Goal: Transaction & Acquisition: Book appointment/travel/reservation

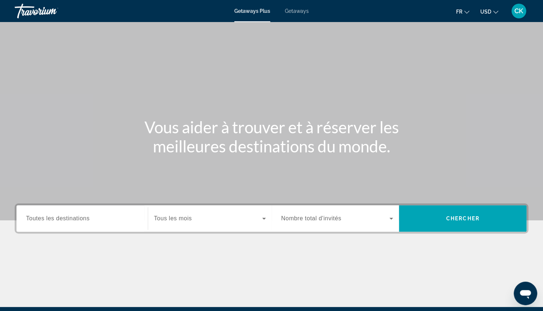
click at [87, 213] on div "Search widget" at bounding box center [82, 218] width 112 height 21
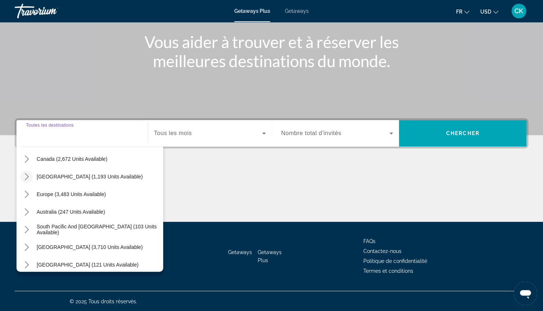
scroll to position [61, 0]
click at [28, 192] on icon "Toggle Europe (3,483 units available) submenu" at bounding box center [26, 193] width 7 height 7
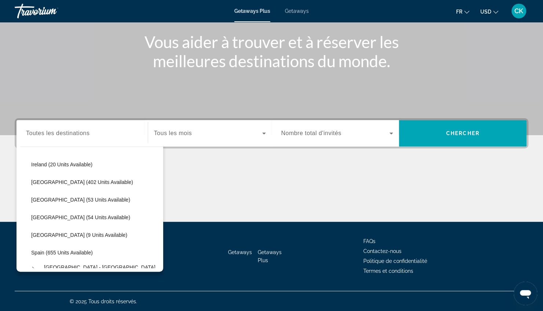
scroll to position [251, 0]
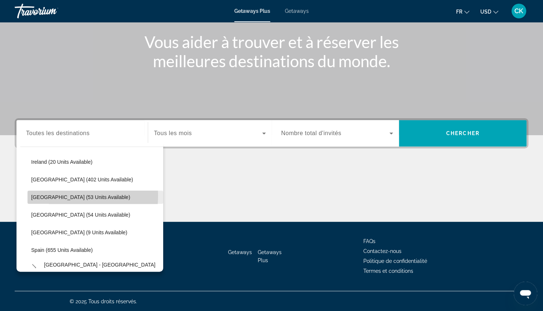
click at [56, 195] on span "[GEOGRAPHIC_DATA] (53 units available)" at bounding box center [80, 197] width 99 height 6
type input "**********"
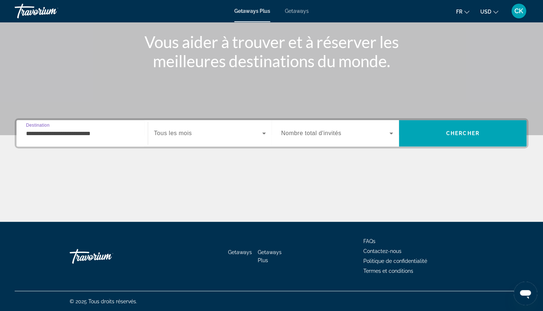
click at [234, 127] on div "Search widget" at bounding box center [210, 133] width 112 height 21
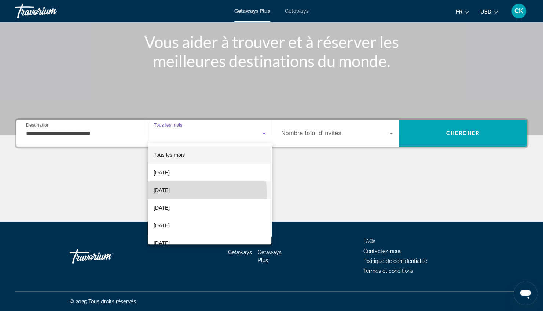
click at [170, 194] on span "[DATE]" at bounding box center [162, 190] width 16 height 9
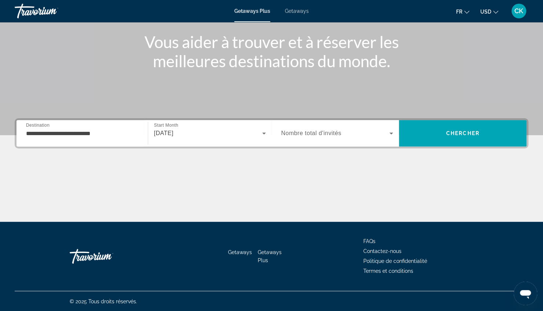
click at [331, 132] on span "Nombre total d'invités" at bounding box center [311, 133] width 60 height 6
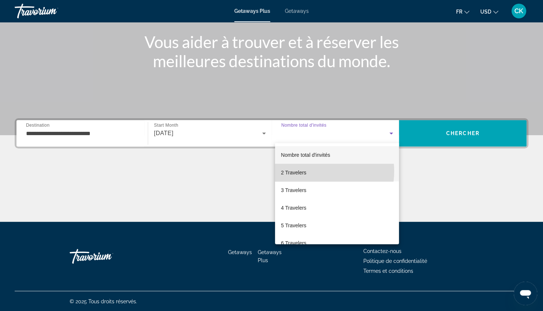
click at [308, 171] on mat-option "2 Travelers" at bounding box center [337, 173] width 124 height 18
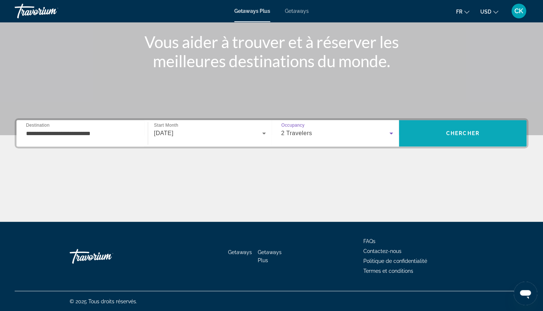
click at [443, 131] on span "Search" at bounding box center [463, 133] width 128 height 18
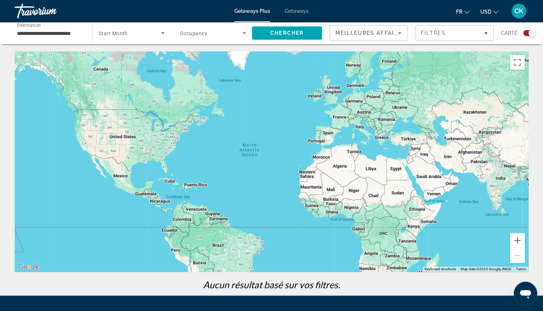
scroll to position [53, 0]
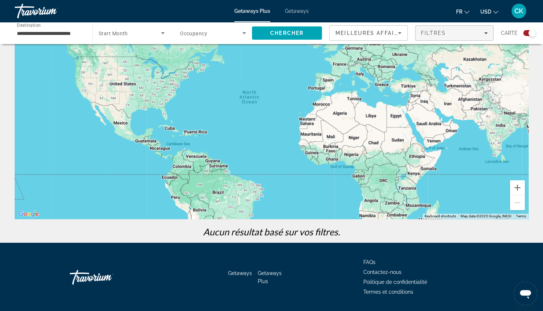
click at [482, 29] on span "Filters" at bounding box center [454, 33] width 78 height 18
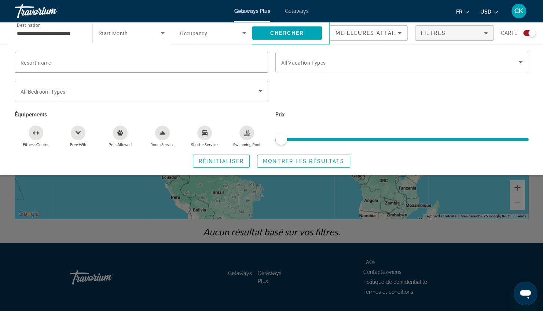
drag, startPoint x: 281, startPoint y: 136, endPoint x: 361, endPoint y: 144, distance: 80.3
click at [361, 144] on div "Prix" at bounding box center [402, 128] width 261 height 38
drag, startPoint x: 361, startPoint y: 144, endPoint x: 341, endPoint y: 138, distance: 20.9
click at [341, 138] on span "ngx-slider" at bounding box center [401, 138] width 253 height 12
drag, startPoint x: 280, startPoint y: 137, endPoint x: 332, endPoint y: 129, distance: 52.3
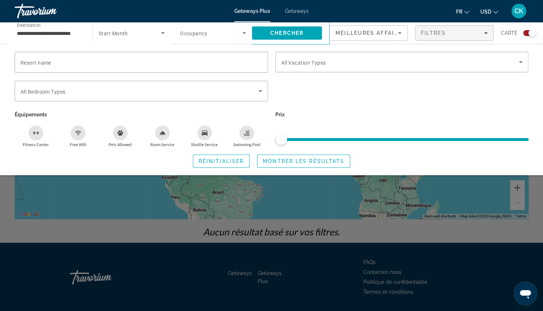
click at [332, 129] on div "Prix" at bounding box center [402, 128] width 261 height 38
click at [280, 138] on span "ngx-slider" at bounding box center [281, 139] width 12 height 12
drag, startPoint x: 280, startPoint y: 138, endPoint x: 330, endPoint y: 140, distance: 49.9
drag, startPoint x: 330, startPoint y: 140, endPoint x: 268, endPoint y: 139, distance: 61.6
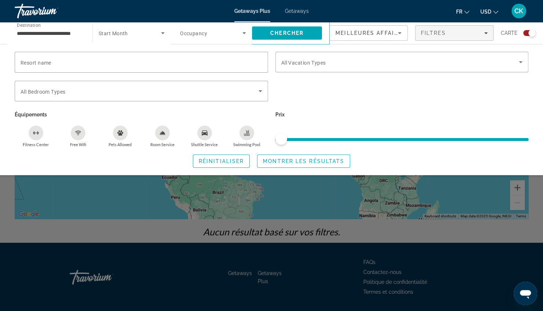
click at [268, 139] on div "Équipements [GEOGRAPHIC_DATA] Free Wifi Pets Allowed Room Service Shuttle Servi…" at bounding box center [141, 128] width 261 height 38
click at [282, 136] on span "ngx-slider" at bounding box center [281, 139] width 12 height 12
click at [227, 162] on span "Réinitialiser" at bounding box center [221, 161] width 45 height 6
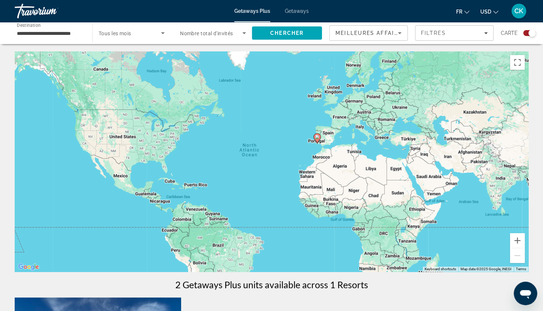
click at [398, 29] on icon "Sort by" at bounding box center [399, 33] width 9 height 9
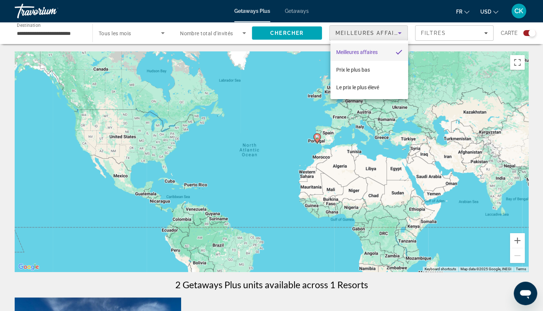
click at [389, 53] on mat-option "Meilleures affaires" at bounding box center [369, 52] width 78 height 18
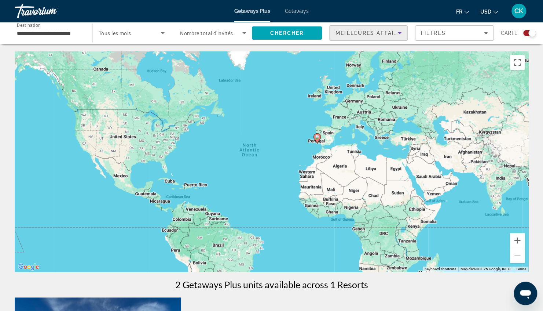
click at [397, 34] on icon "Sort by" at bounding box center [399, 33] width 9 height 9
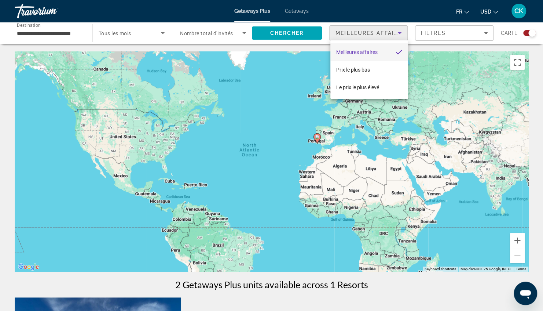
click at [397, 34] on div at bounding box center [271, 155] width 543 height 311
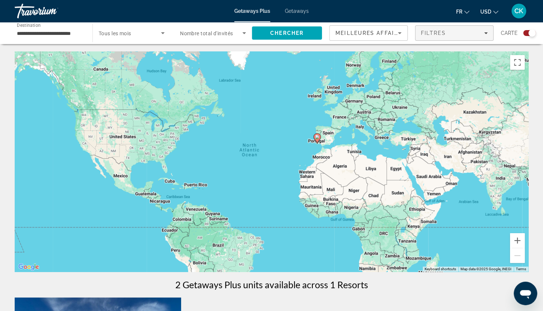
click at [443, 37] on span "Filters" at bounding box center [454, 33] width 78 height 18
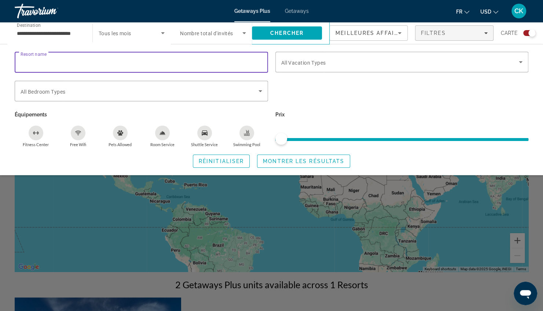
click at [160, 62] on input "Resort name" at bounding box center [142, 62] width 242 height 9
paste input "**********"
type input "**********"
click at [277, 158] on span "Montrer les résultats" at bounding box center [303, 161] width 81 height 6
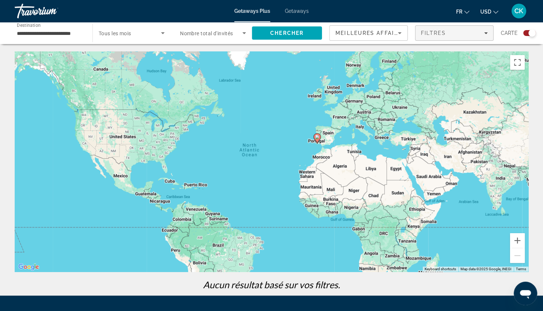
click at [455, 31] on div "Filtres" at bounding box center [454, 33] width 67 height 6
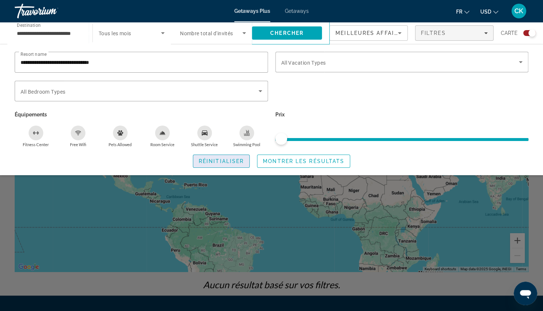
click at [238, 161] on span "Réinitialiser" at bounding box center [221, 161] width 45 height 6
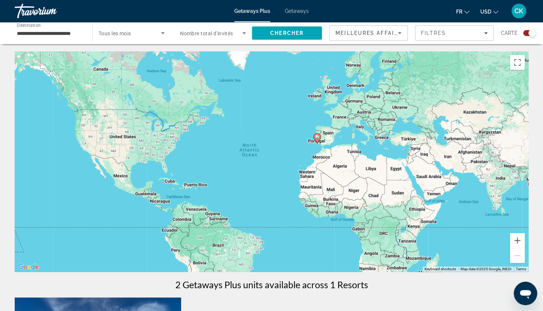
click at [298, 10] on span "Getaways" at bounding box center [297, 11] width 24 height 6
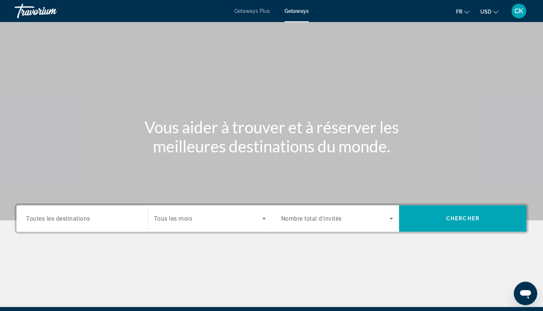
click at [72, 218] on span "Toutes les destinations" at bounding box center [58, 218] width 64 height 7
click at [72, 218] on input "Destination Toutes les destinations" at bounding box center [82, 218] width 112 height 9
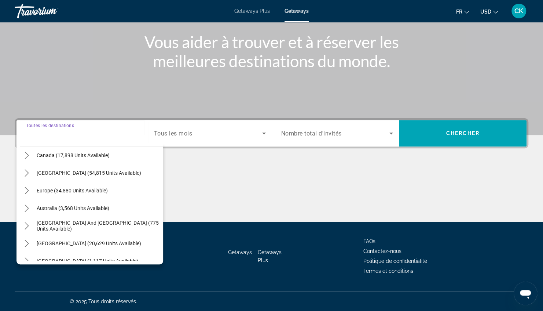
scroll to position [64, 0]
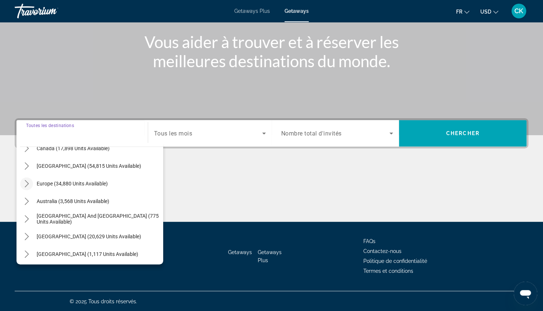
click at [26, 181] on icon "Toggle Europe (34,880 units available) submenu" at bounding box center [27, 183] width 4 height 7
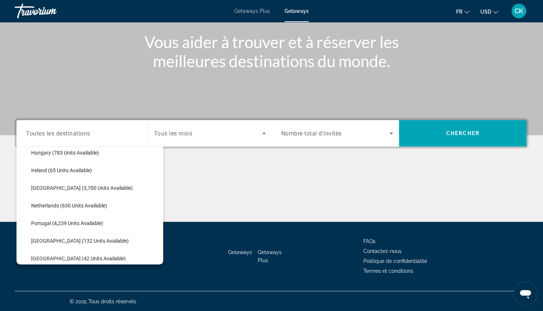
scroll to position [277, 0]
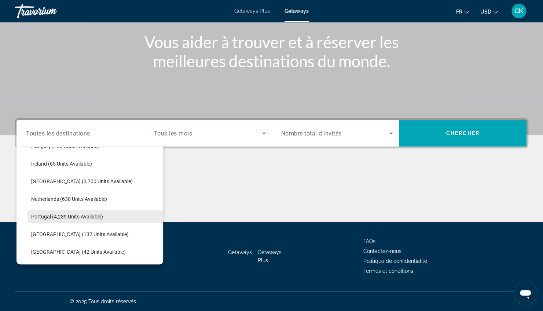
click at [48, 220] on span "Select destination: Portugal (4,239 units available)" at bounding box center [96, 217] width 136 height 18
type input "**********"
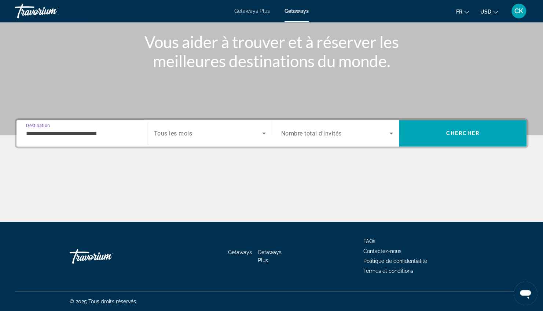
click at [209, 138] on div "Search widget" at bounding box center [210, 133] width 112 height 21
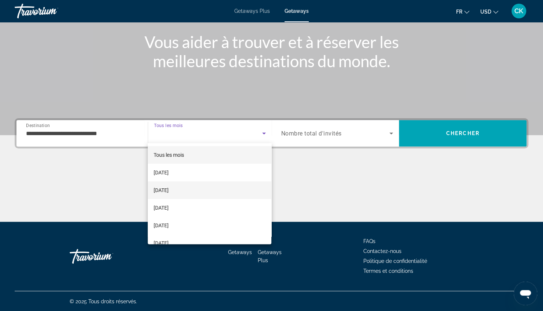
click at [169, 187] on span "[DATE]" at bounding box center [161, 190] width 15 height 9
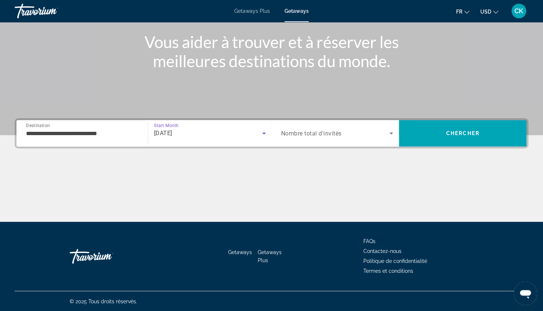
click at [331, 132] on span "Nombre total d'invités" at bounding box center [311, 133] width 61 height 7
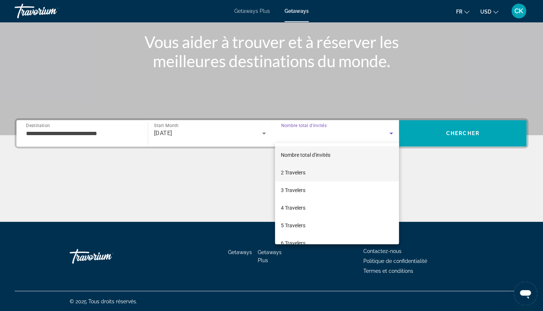
click at [305, 173] on span "2 Travelers" at bounding box center [293, 172] width 25 height 9
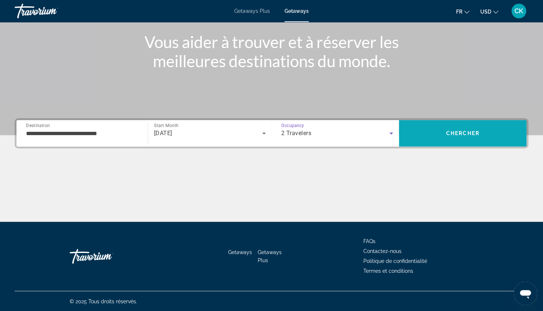
click at [436, 136] on span "Search" at bounding box center [463, 133] width 128 height 18
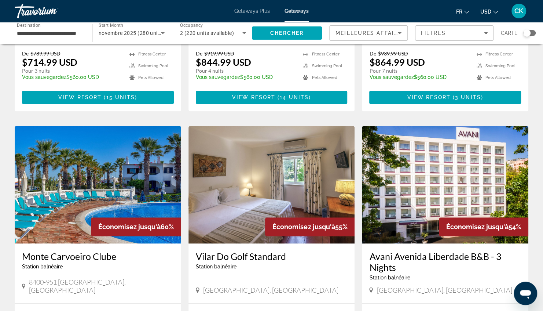
scroll to position [485, 0]
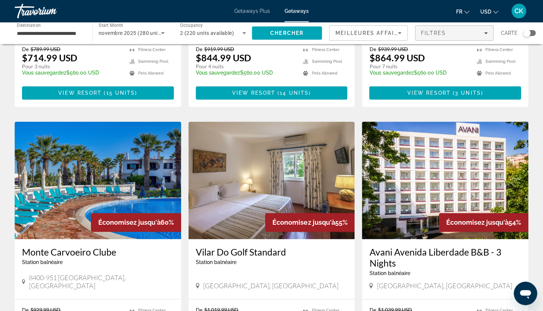
click at [435, 34] on span "Filtres" at bounding box center [433, 33] width 25 height 6
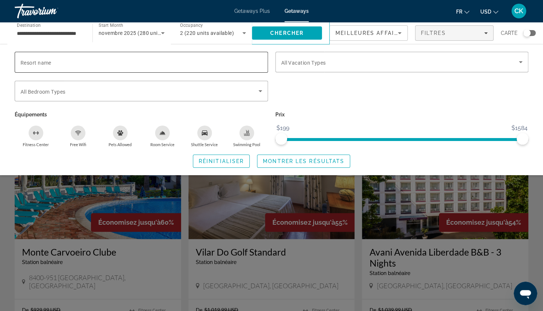
click at [119, 66] on div "Search widget" at bounding box center [142, 62] width 242 height 21
paste input "**********"
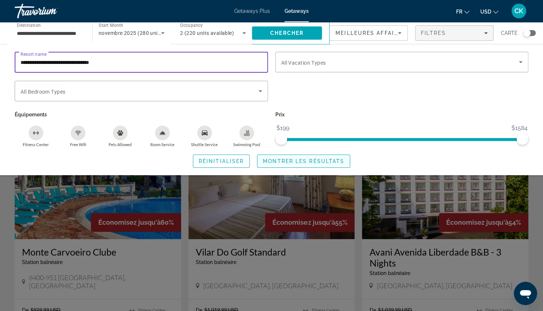
type input "**********"
click at [333, 158] on span "Montrer les résultats" at bounding box center [303, 161] width 81 height 6
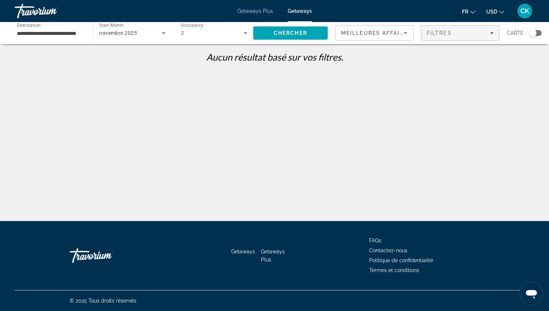
click at [444, 36] on span "Filters" at bounding box center [460, 33] width 78 height 18
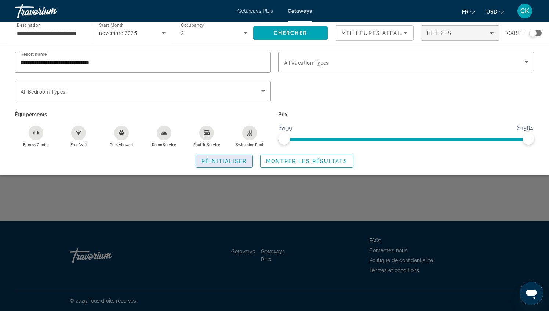
click at [248, 159] on span "Search widget" at bounding box center [224, 161] width 56 height 18
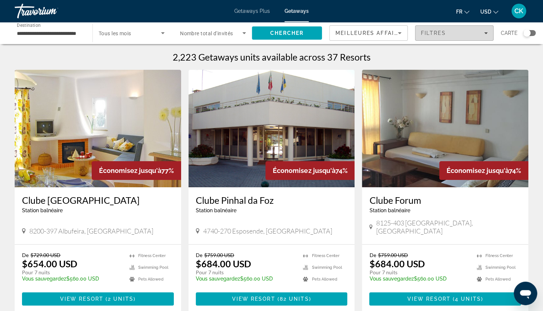
click at [437, 36] on span "Filters" at bounding box center [454, 33] width 78 height 18
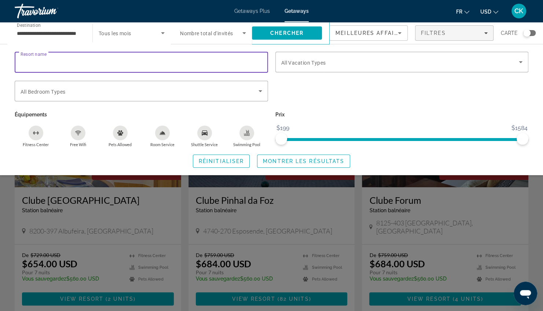
click at [147, 65] on input "Resort name" at bounding box center [142, 62] width 242 height 9
paste input "**********"
drag, startPoint x: 111, startPoint y: 62, endPoint x: 81, endPoint y: 63, distance: 29.4
click at [81, 63] on input "**********" at bounding box center [142, 62] width 242 height 9
type input "**********"
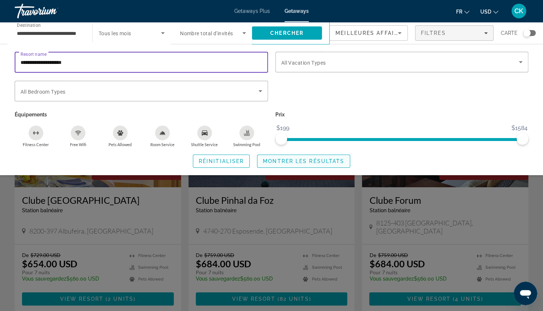
click at [279, 162] on span "Montrer les résultats" at bounding box center [303, 161] width 81 height 6
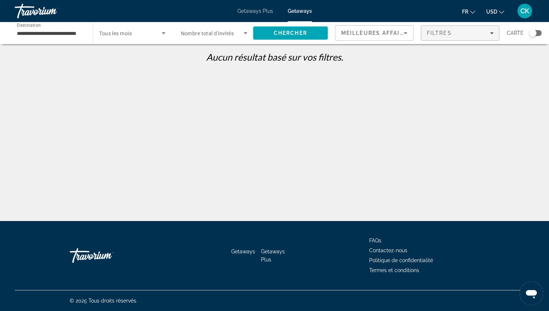
click at [445, 36] on span "Filtres" at bounding box center [438, 33] width 25 height 6
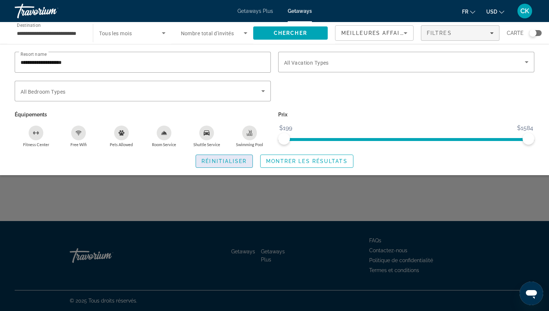
click at [241, 161] on span "Réinitialiser" at bounding box center [223, 161] width 45 height 6
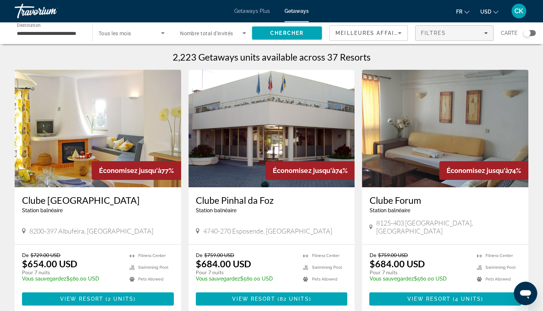
click at [432, 28] on span "Filters" at bounding box center [454, 33] width 78 height 18
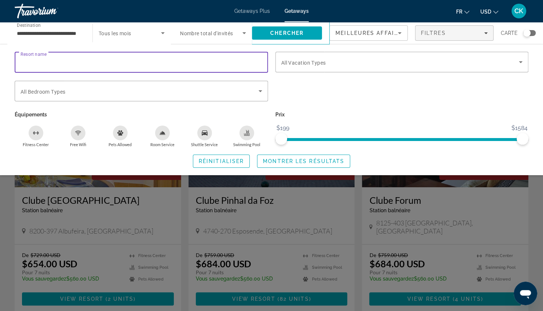
click at [133, 58] on input "Resort name" at bounding box center [142, 62] width 242 height 9
paste input "**********"
drag, startPoint x: 121, startPoint y: 59, endPoint x: 60, endPoint y: 57, distance: 61.3
click at [60, 57] on div "**********" at bounding box center [142, 62] width 242 height 21
type input "**********"
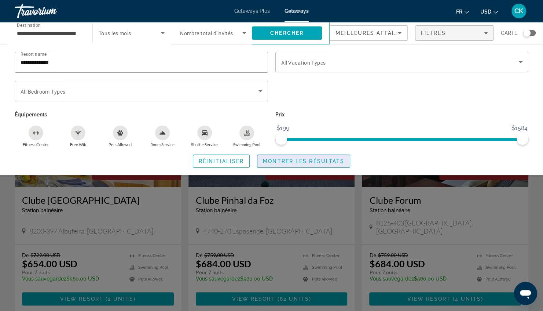
click at [282, 154] on span "Search widget" at bounding box center [303, 161] width 92 height 18
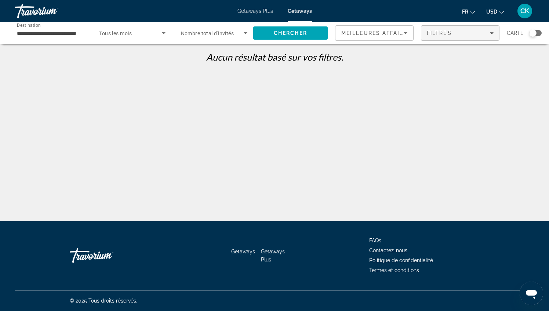
click at [427, 34] on span "Filtres" at bounding box center [438, 33] width 25 height 6
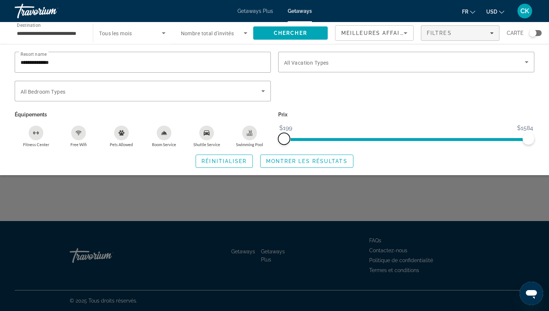
drag, startPoint x: 285, startPoint y: 139, endPoint x: 274, endPoint y: 140, distance: 11.1
click at [274, 140] on div "**********" at bounding box center [274, 99] width 527 height 95
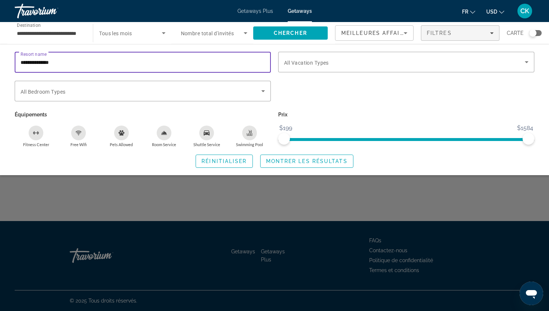
drag, startPoint x: 200, startPoint y: 61, endPoint x: 10, endPoint y: 74, distance: 191.1
click at [10, 74] on div "**********" at bounding box center [274, 110] width 549 height 116
click at [247, 161] on span "Search widget" at bounding box center [224, 161] width 56 height 18
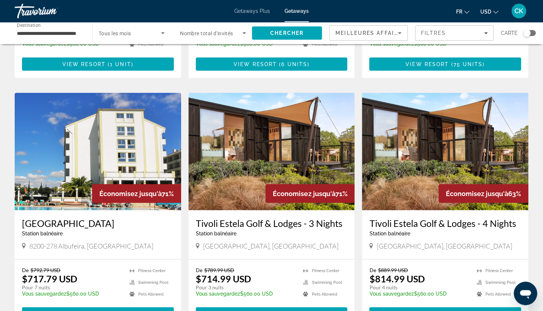
scroll to position [761, 0]
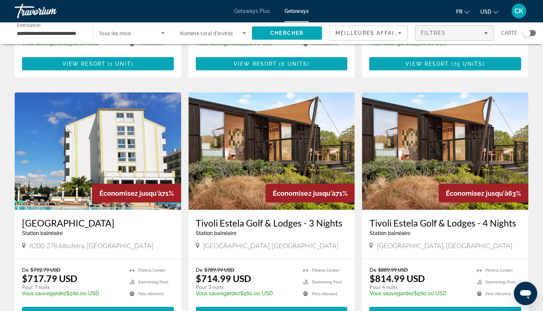
click at [429, 31] on span "Filtres" at bounding box center [433, 33] width 25 height 6
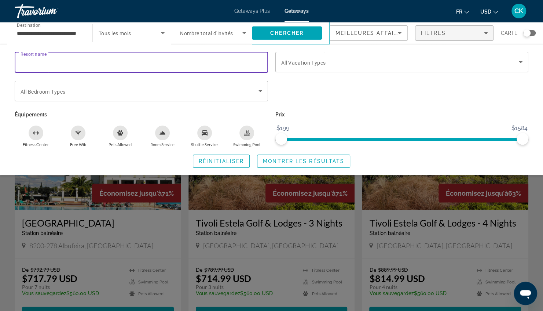
click at [195, 61] on input "Resort name" at bounding box center [142, 62] width 242 height 9
type input "***"
click at [305, 158] on span "Montrer les résultats" at bounding box center [303, 161] width 81 height 6
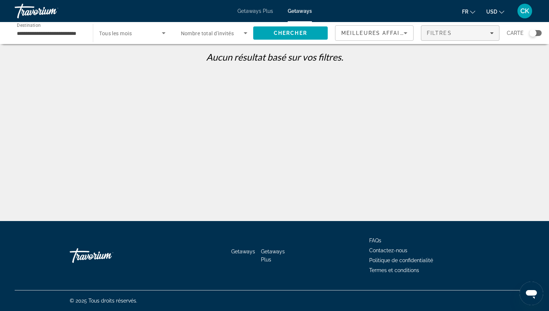
click at [447, 34] on span "Filtres" at bounding box center [438, 33] width 25 height 6
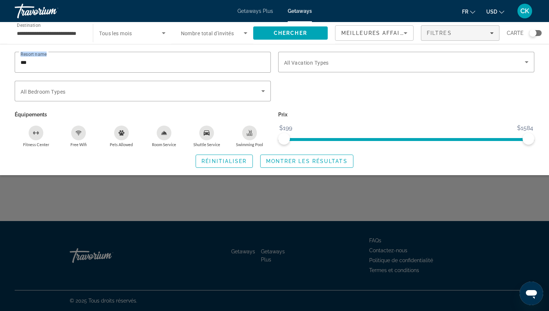
drag, startPoint x: 20, startPoint y: 66, endPoint x: 4, endPoint y: 70, distance: 16.5
click at [4, 70] on div "Resort name *** Vacation Types All Vacation Types Bedroom Types All Bedroom Typ…" at bounding box center [274, 110] width 549 height 116
drag, startPoint x: 4, startPoint y: 70, endPoint x: 33, endPoint y: 75, distance: 29.5
click at [33, 75] on div "Search widget" at bounding box center [143, 77] width 256 height 8
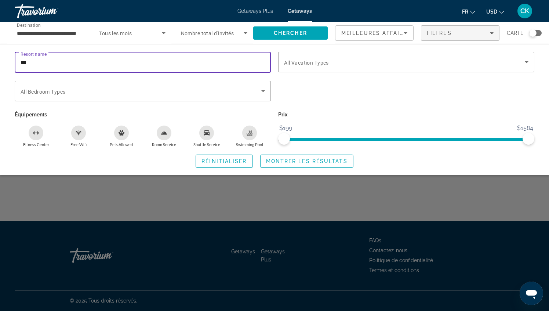
drag, startPoint x: 44, startPoint y: 62, endPoint x: 10, endPoint y: 65, distance: 33.8
click at [10, 65] on div "Resort name *** Vacation Types All Vacation Types Bedroom Types All Bedroom Typ…" at bounding box center [274, 110] width 549 height 116
type input "***"
click at [285, 160] on span "Montrer les résultats" at bounding box center [306, 161] width 81 height 6
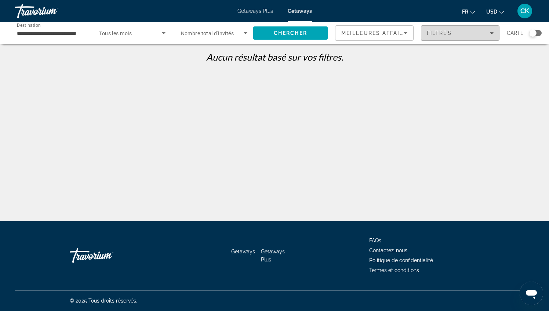
click at [473, 34] on div "Filtres" at bounding box center [459, 33] width 67 height 6
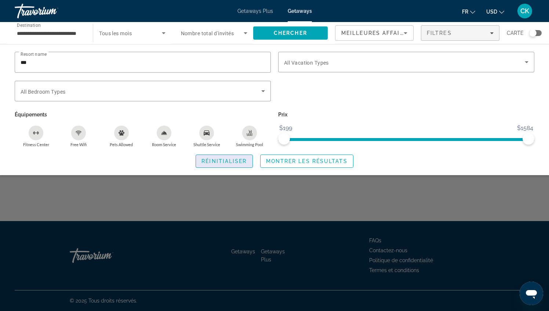
click at [244, 160] on span "Réinitialiser" at bounding box center [223, 161] width 45 height 6
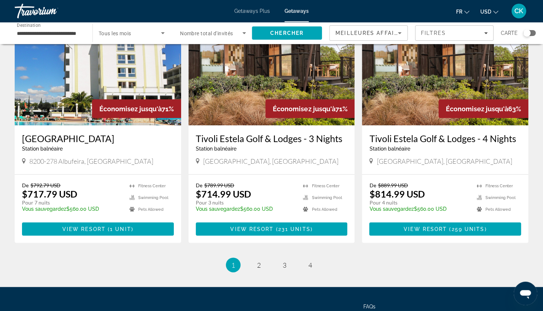
scroll to position [861, 0]
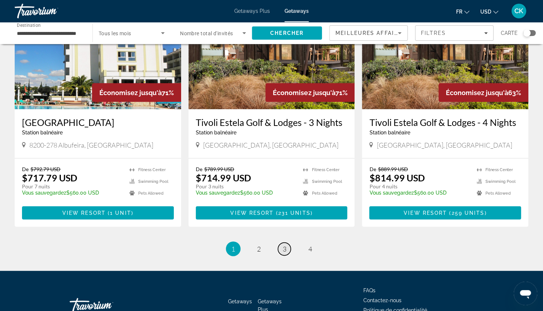
click at [281, 242] on link "page 3" at bounding box center [284, 248] width 13 height 13
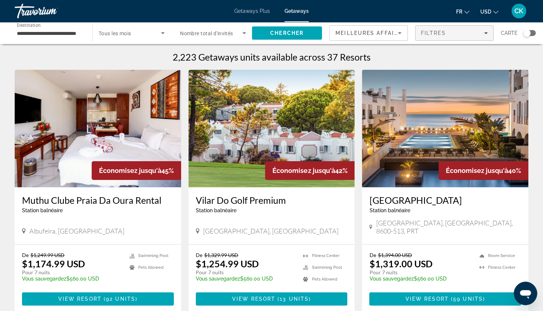
click at [428, 27] on span "Filters" at bounding box center [454, 33] width 78 height 18
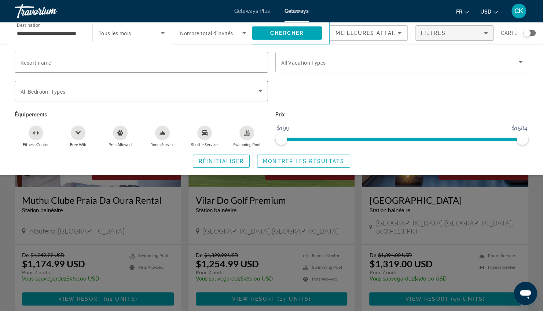
click at [254, 93] on span "Search widget" at bounding box center [140, 91] width 238 height 9
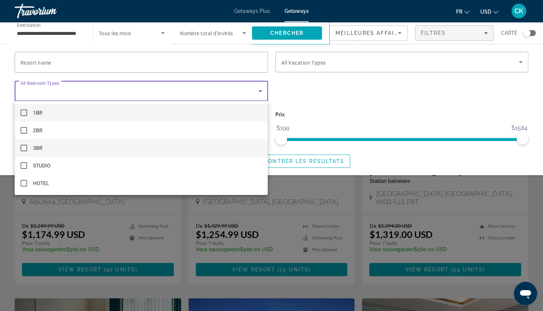
scroll to position [30, 0]
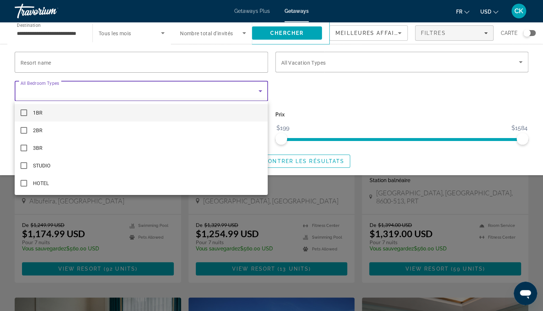
click at [312, 102] on div at bounding box center [271, 155] width 543 height 311
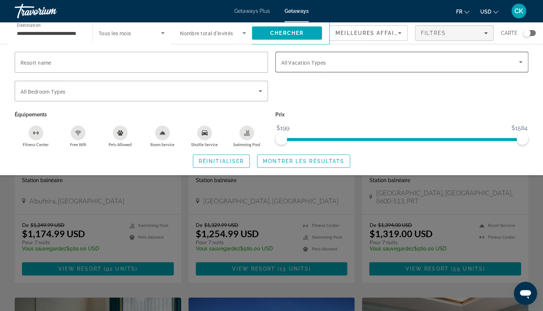
click at [346, 59] on span "Search widget" at bounding box center [400, 62] width 238 height 9
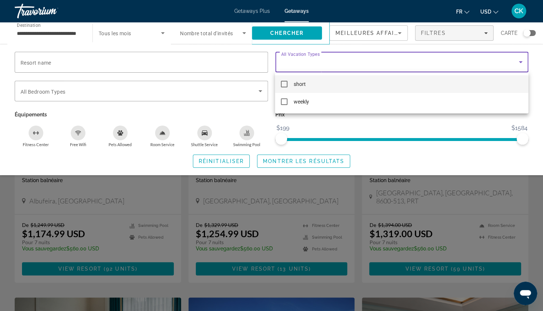
click at [346, 59] on div at bounding box center [271, 155] width 543 height 311
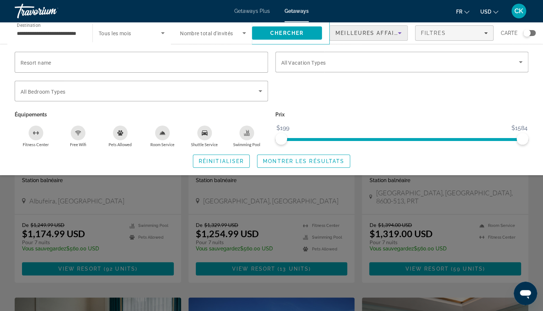
click at [390, 35] on span "Meilleures affaires" at bounding box center [371, 33] width 70 height 6
click at [390, 35] on div at bounding box center [271, 155] width 543 height 311
click at [263, 159] on span "Montrer les résultats" at bounding box center [303, 161] width 81 height 6
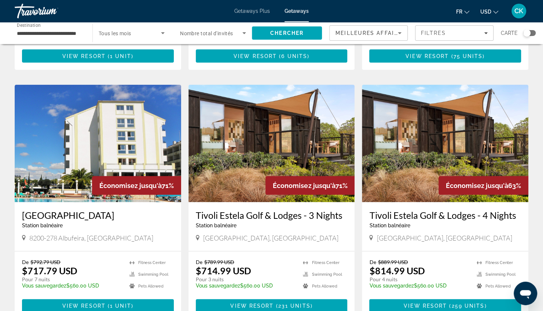
scroll to position [875, 0]
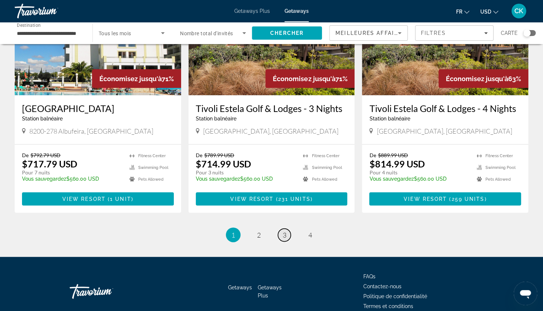
click at [286, 228] on link "page 3" at bounding box center [284, 234] width 13 height 13
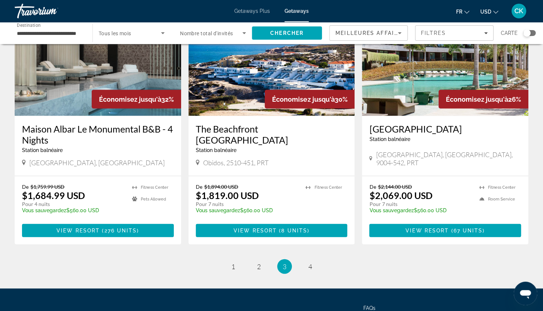
scroll to position [851, 0]
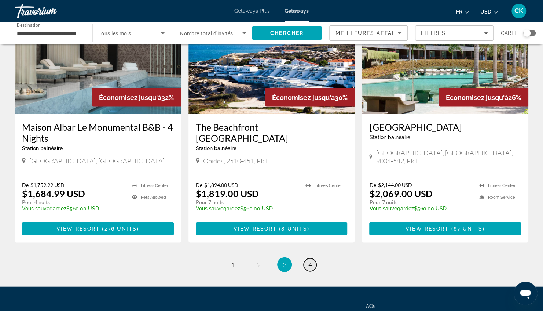
click at [307, 258] on link "page 4" at bounding box center [310, 264] width 13 height 13
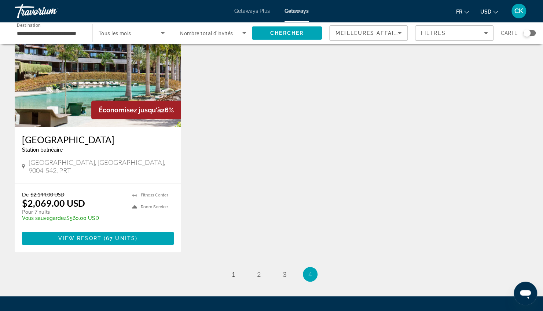
scroll to position [61, 0]
